Goal: Task Accomplishment & Management: Manage account settings

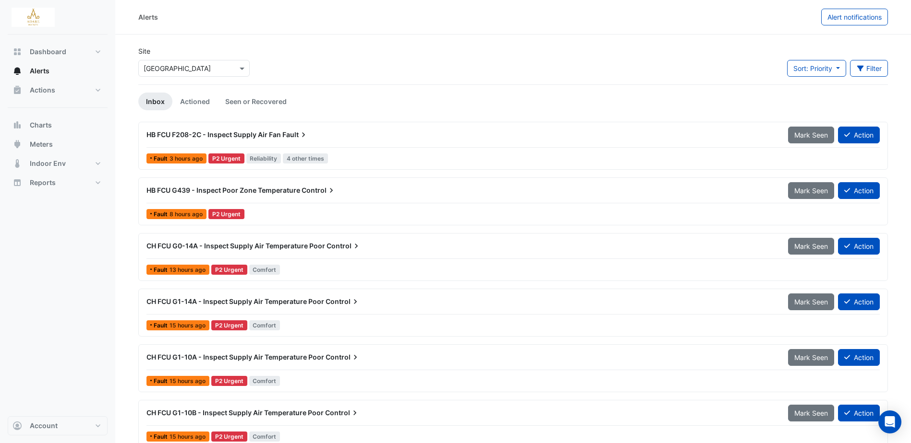
click at [223, 190] on span "HB FCU G439 - Inspect Poor Zone Temperature" at bounding box center [223, 190] width 154 height 8
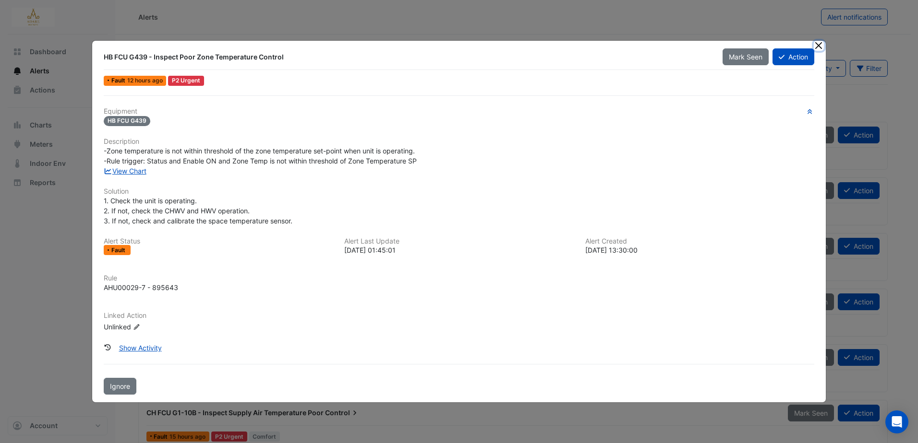
click at [818, 47] on button "Close" at bounding box center [819, 46] width 10 height 10
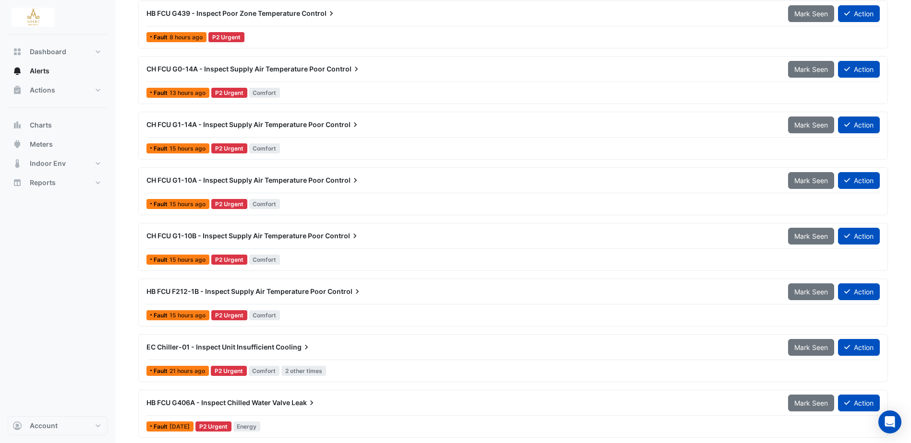
scroll to position [192, 0]
